Goal: Information Seeking & Learning: Compare options

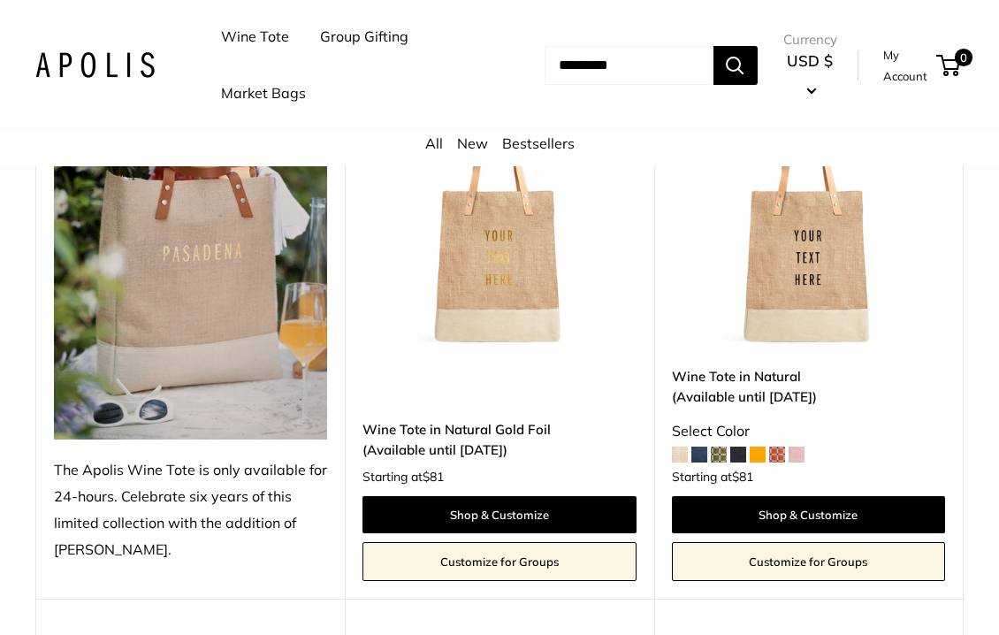
scroll to position [346, 0]
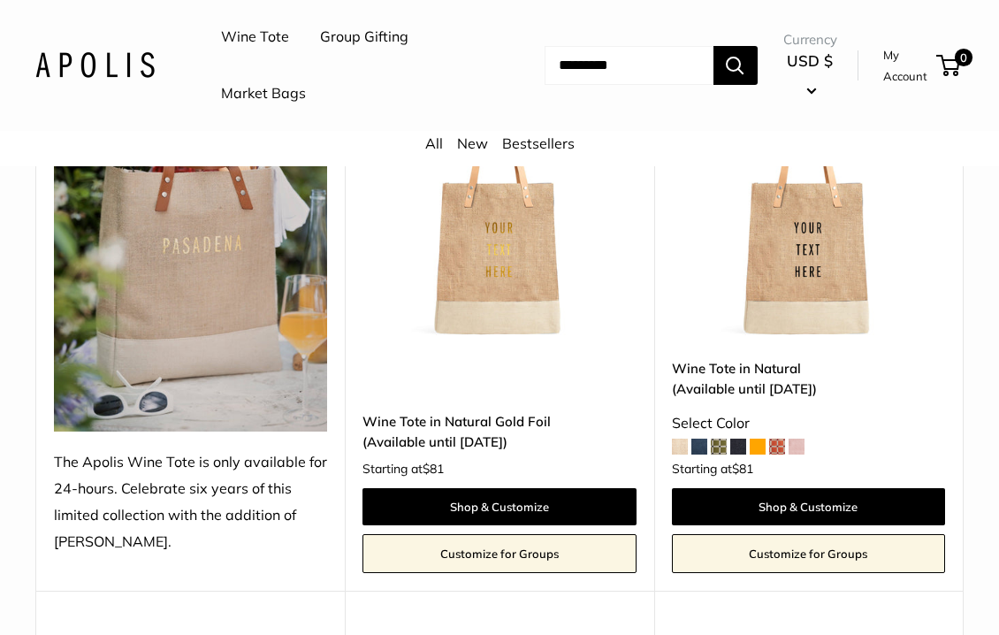
click at [646, 422] on div "Upgrade: Next Day Fulfillment Customizable Text Long Handle New Wine Tote in Na…" at bounding box center [499, 307] width 308 height 568
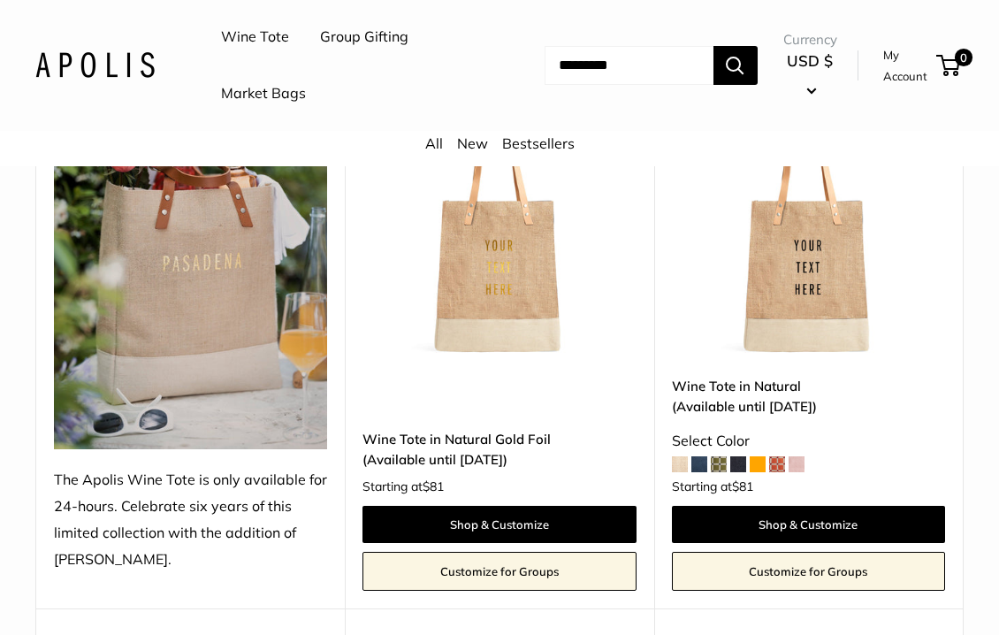
scroll to position [334, 0]
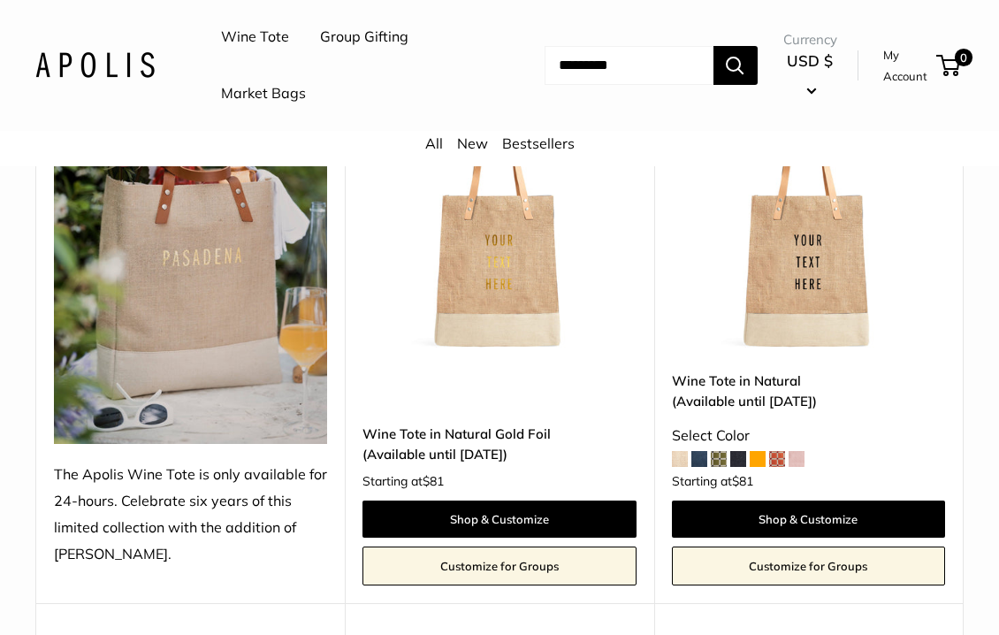
click at [681, 458] on span at bounding box center [680, 459] width 16 height 16
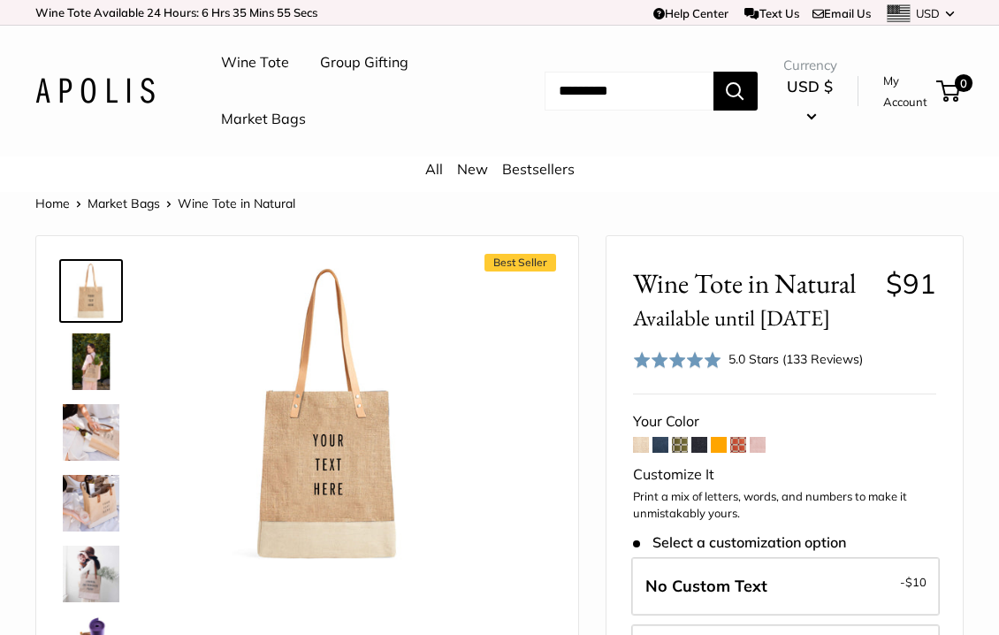
click at [656, 446] on span at bounding box center [660, 445] width 16 height 16
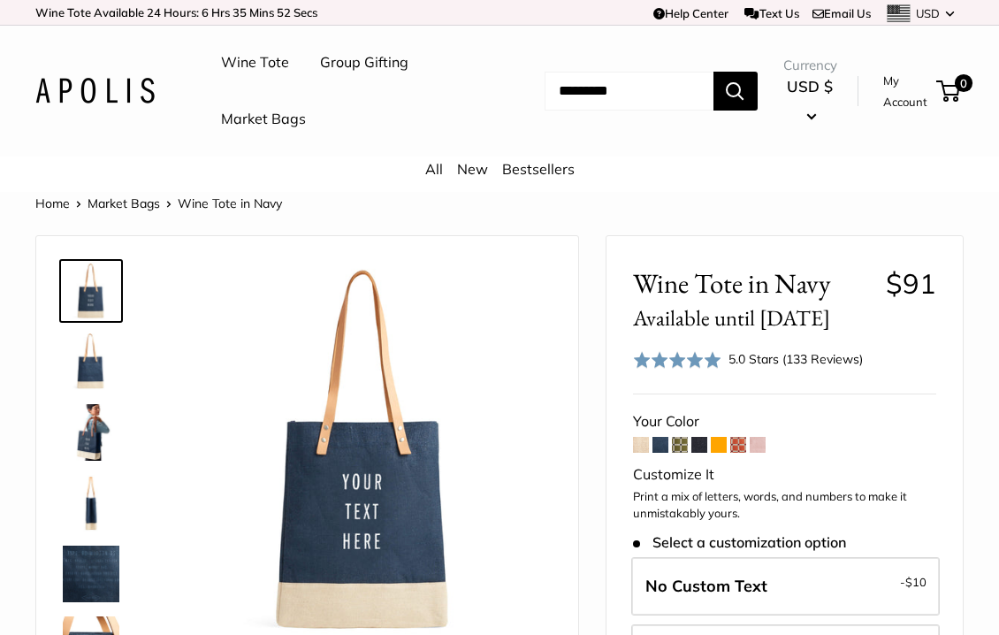
scroll to position [10, 0]
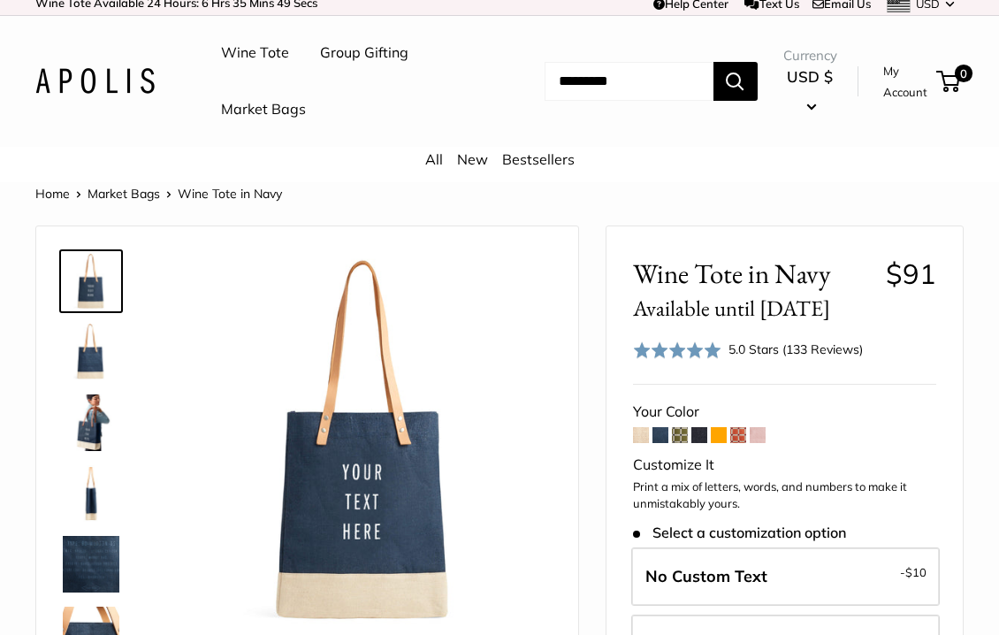
click at [684, 431] on span at bounding box center [680, 435] width 16 height 16
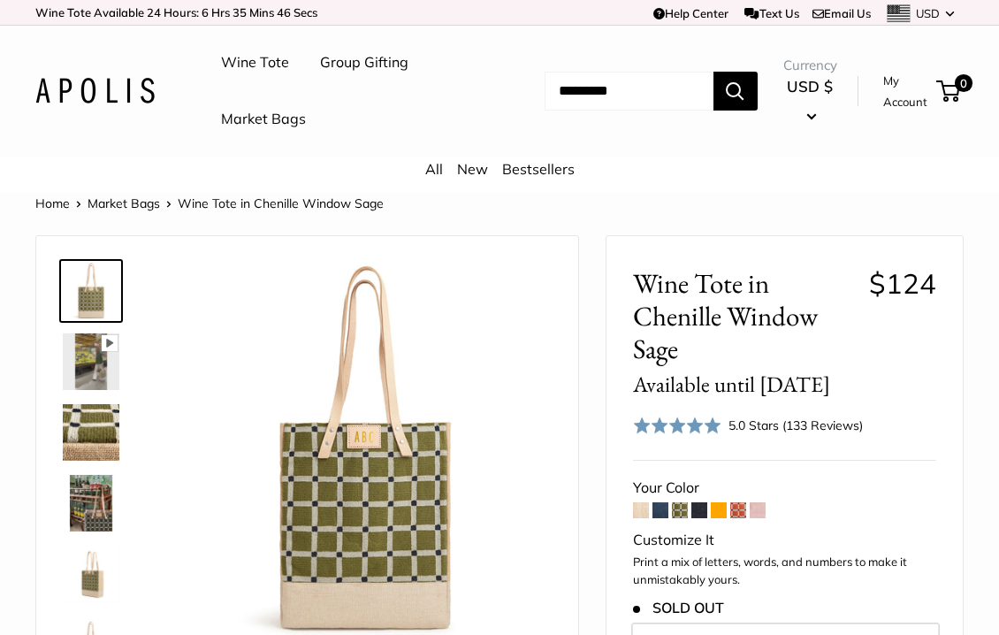
click at [700, 513] on span at bounding box center [699, 510] width 16 height 16
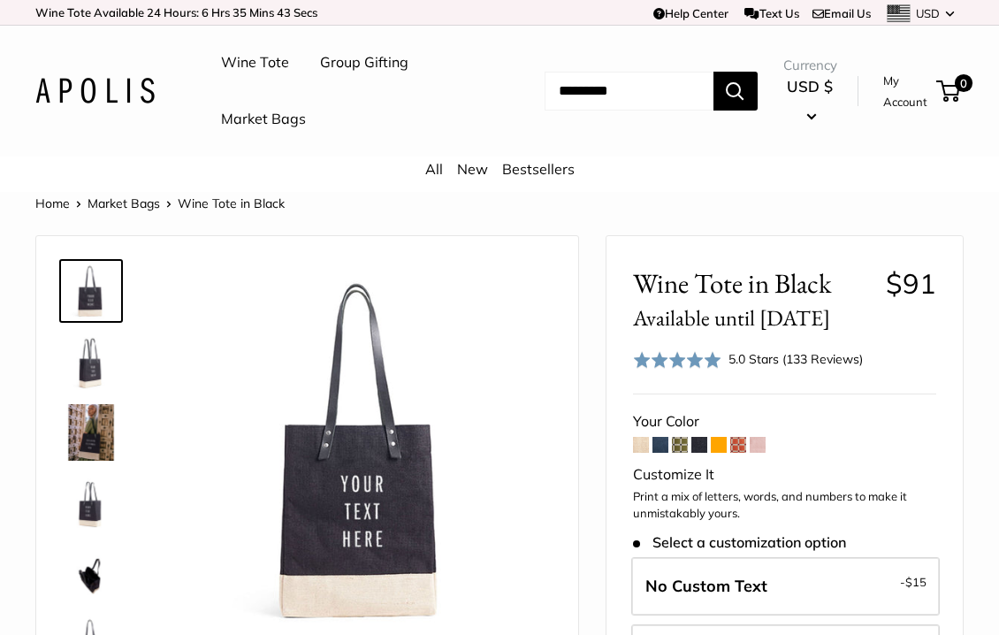
click at [714, 445] on span at bounding box center [719, 445] width 16 height 16
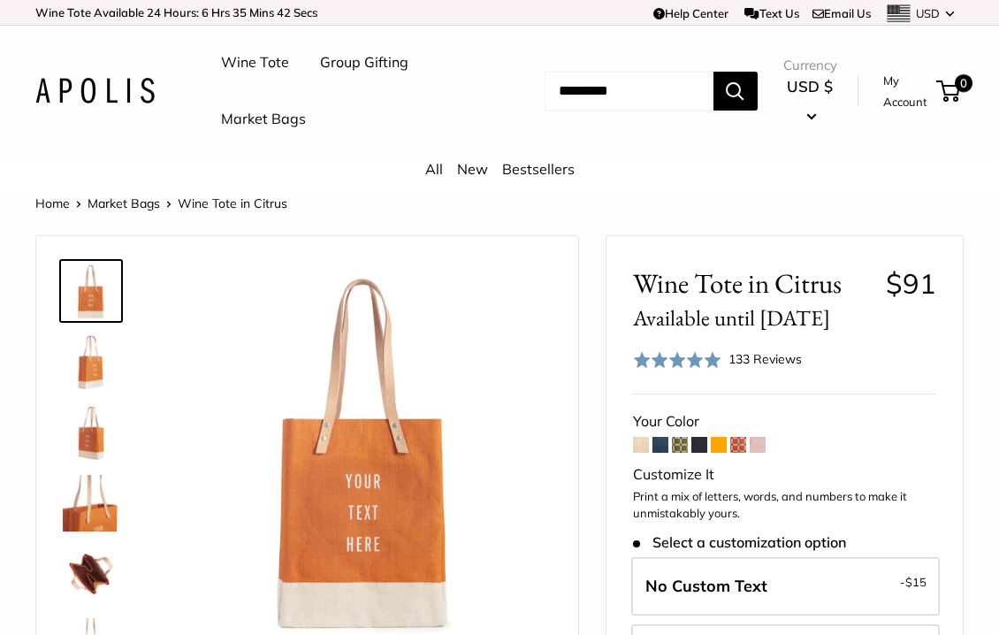
click at [737, 449] on span at bounding box center [738, 445] width 16 height 16
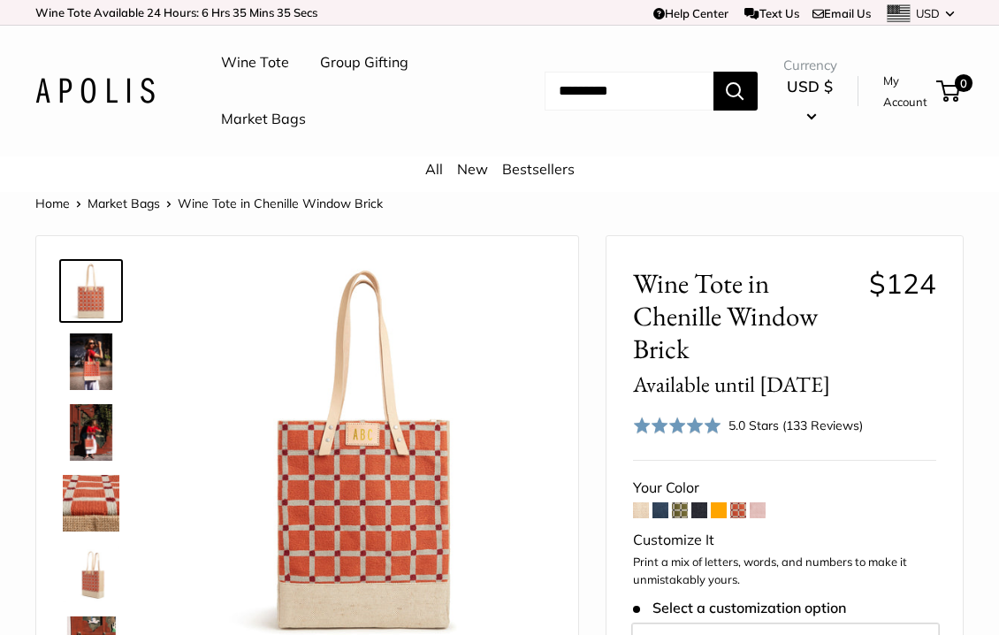
click at [760, 511] on span at bounding box center [757, 510] width 16 height 16
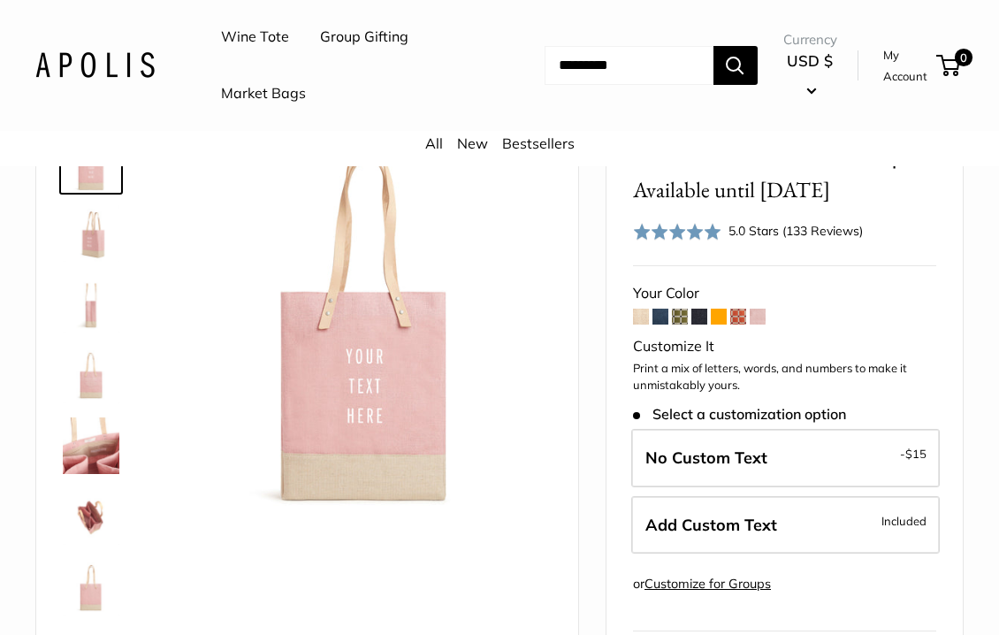
scroll to position [156, 0]
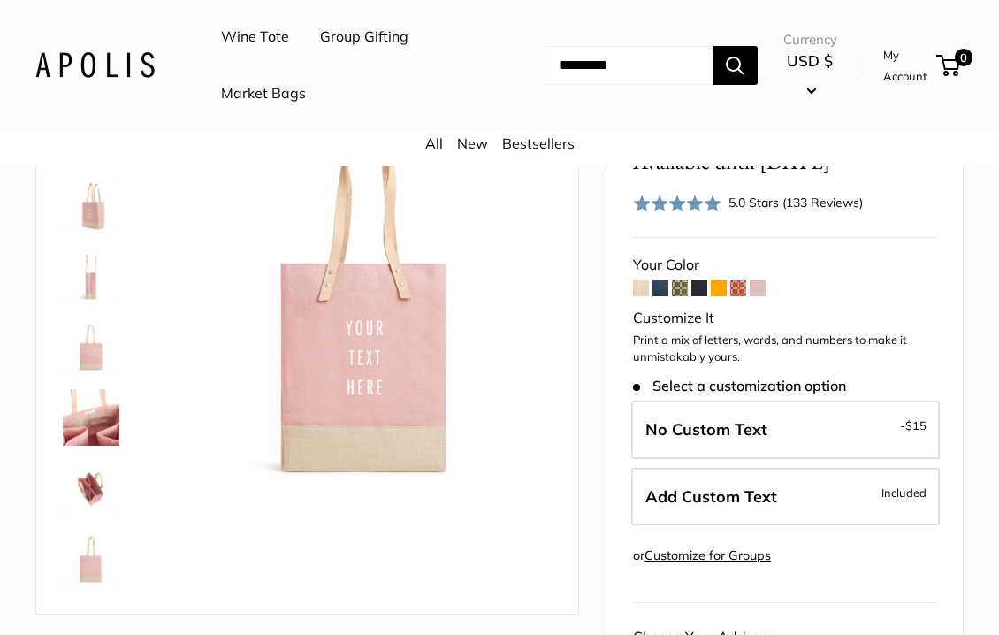
click at [82, 278] on img at bounding box center [91, 275] width 57 height 57
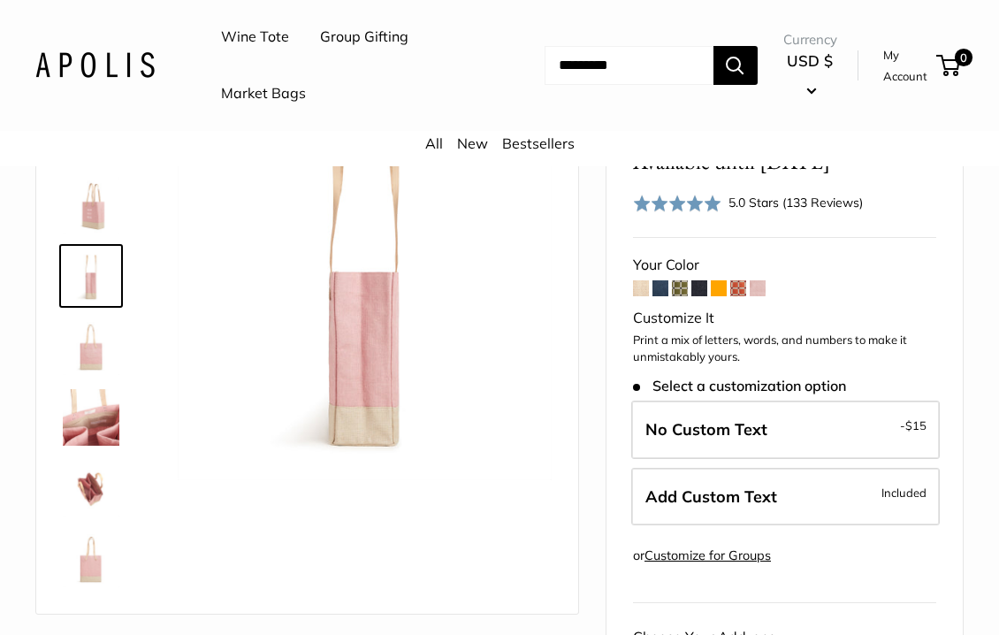
click at [92, 329] on img at bounding box center [91, 346] width 57 height 57
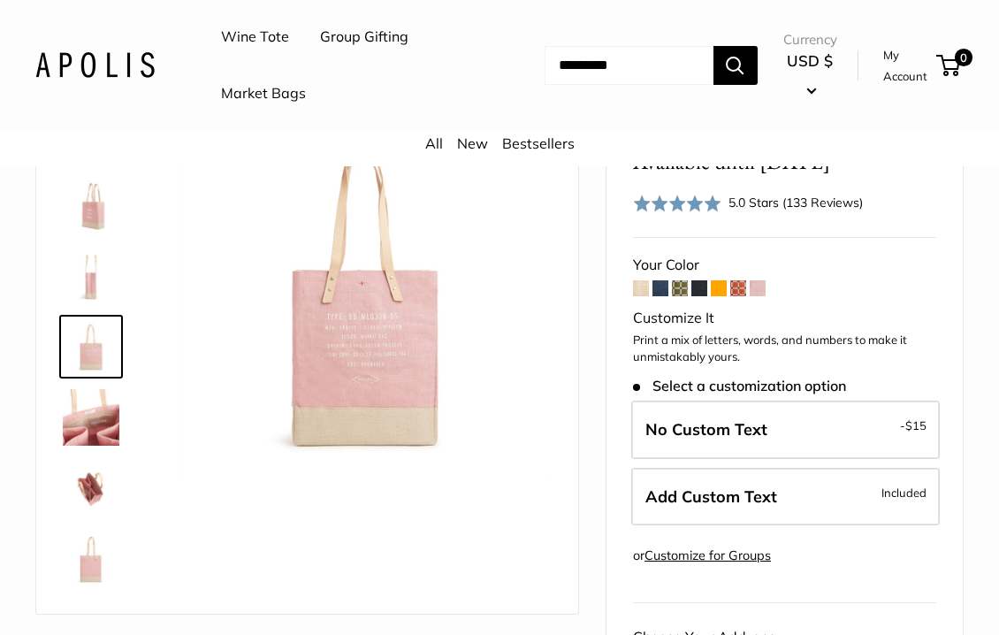
click at [106, 391] on img at bounding box center [91, 417] width 57 height 57
